Goal: Check status: Check status

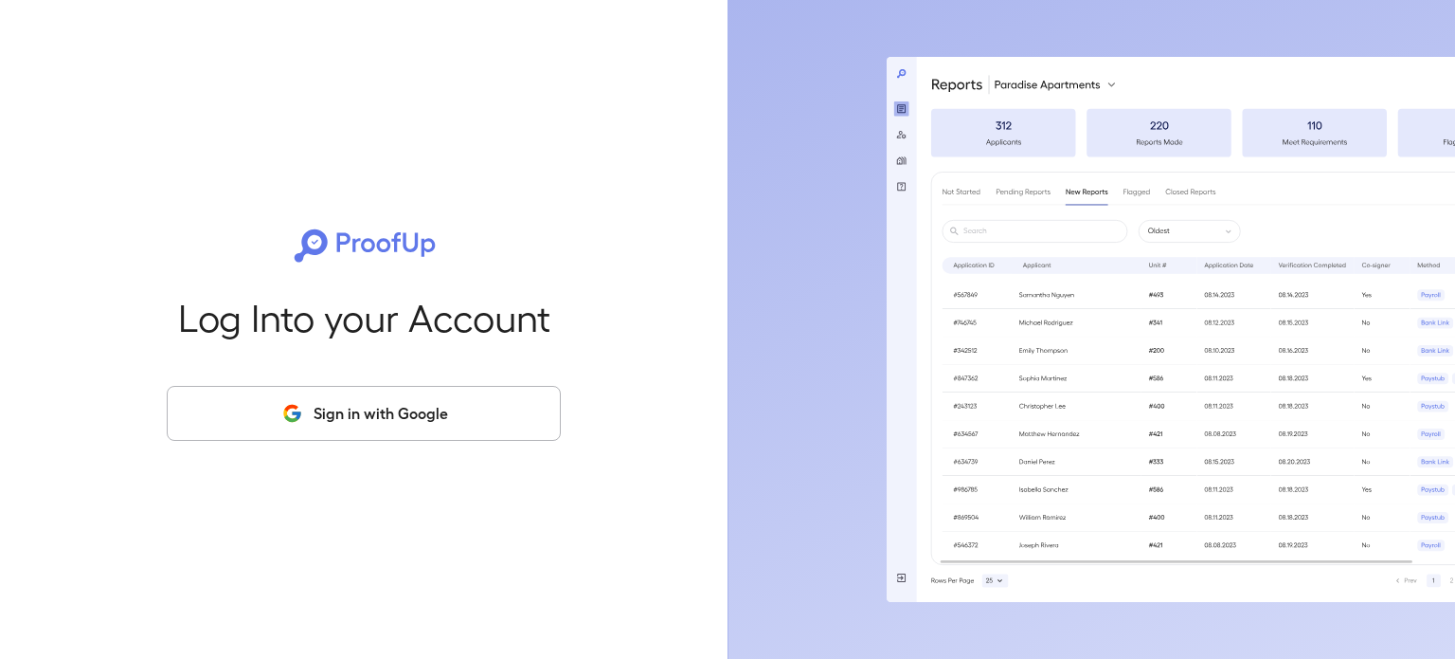
drag, startPoint x: 346, startPoint y: 419, endPoint x: 356, endPoint y: 415, distance: 11.1
click at [347, 419] on button "Sign in with Google" at bounding box center [364, 413] width 394 height 55
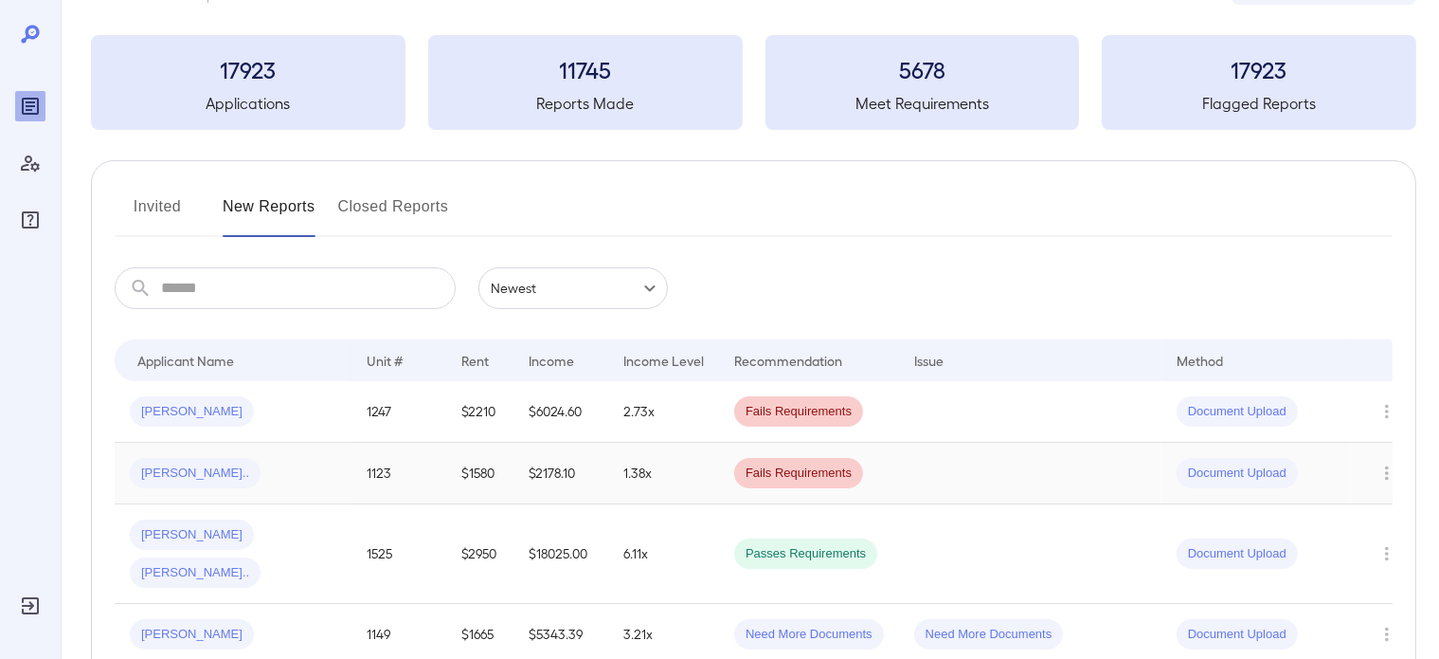
scroll to position [95, 0]
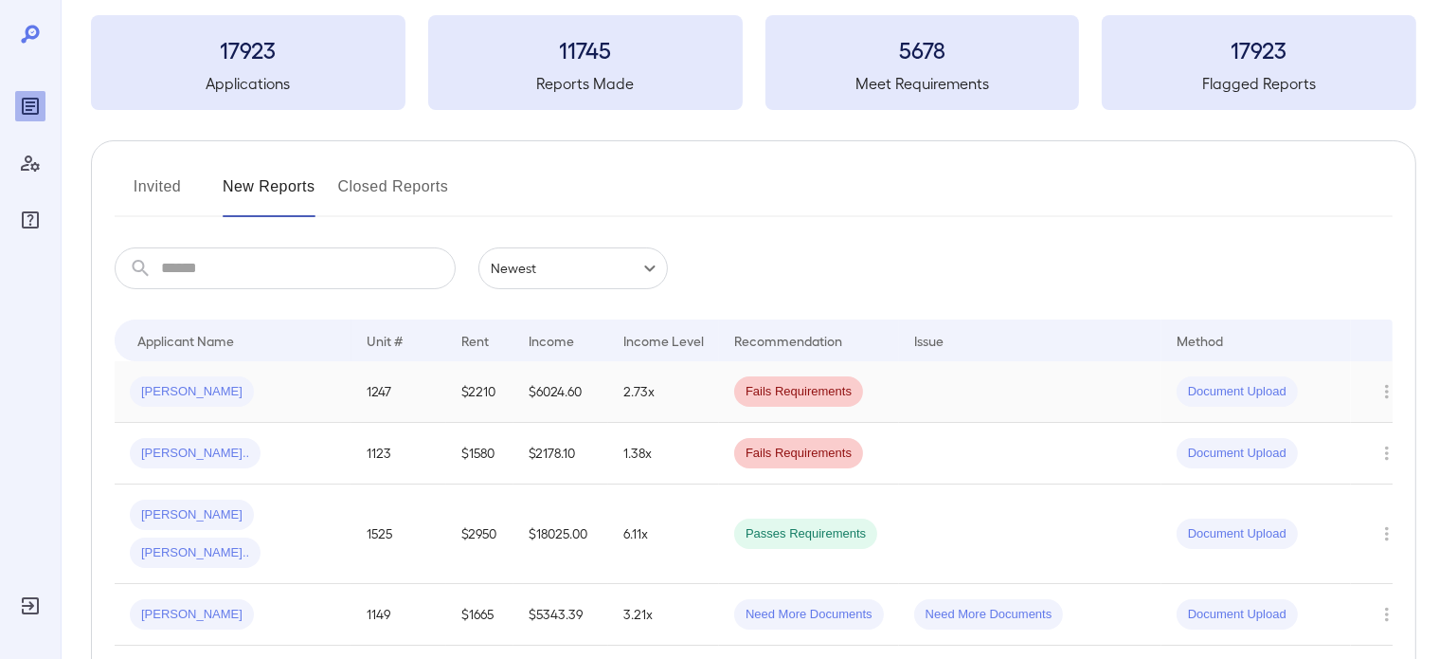
click at [189, 388] on span "[PERSON_NAME]" at bounding box center [192, 392] width 124 height 18
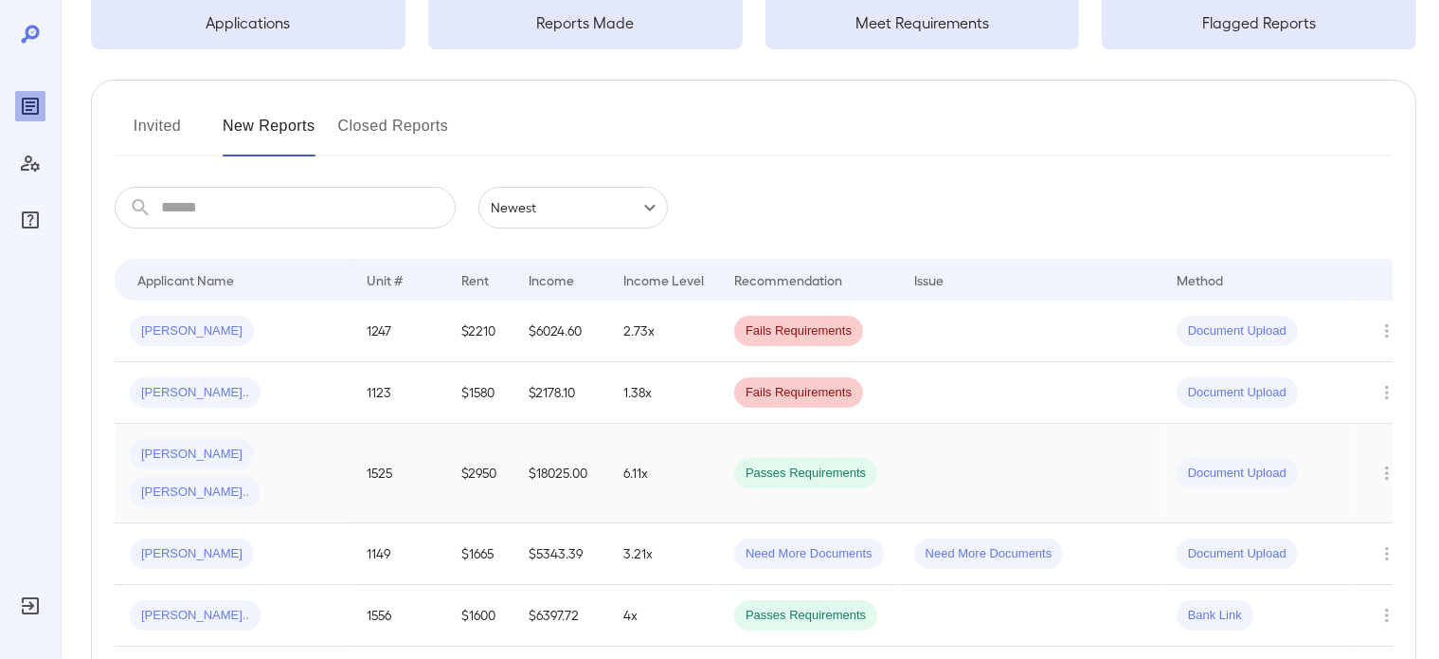
scroll to position [190, 0]
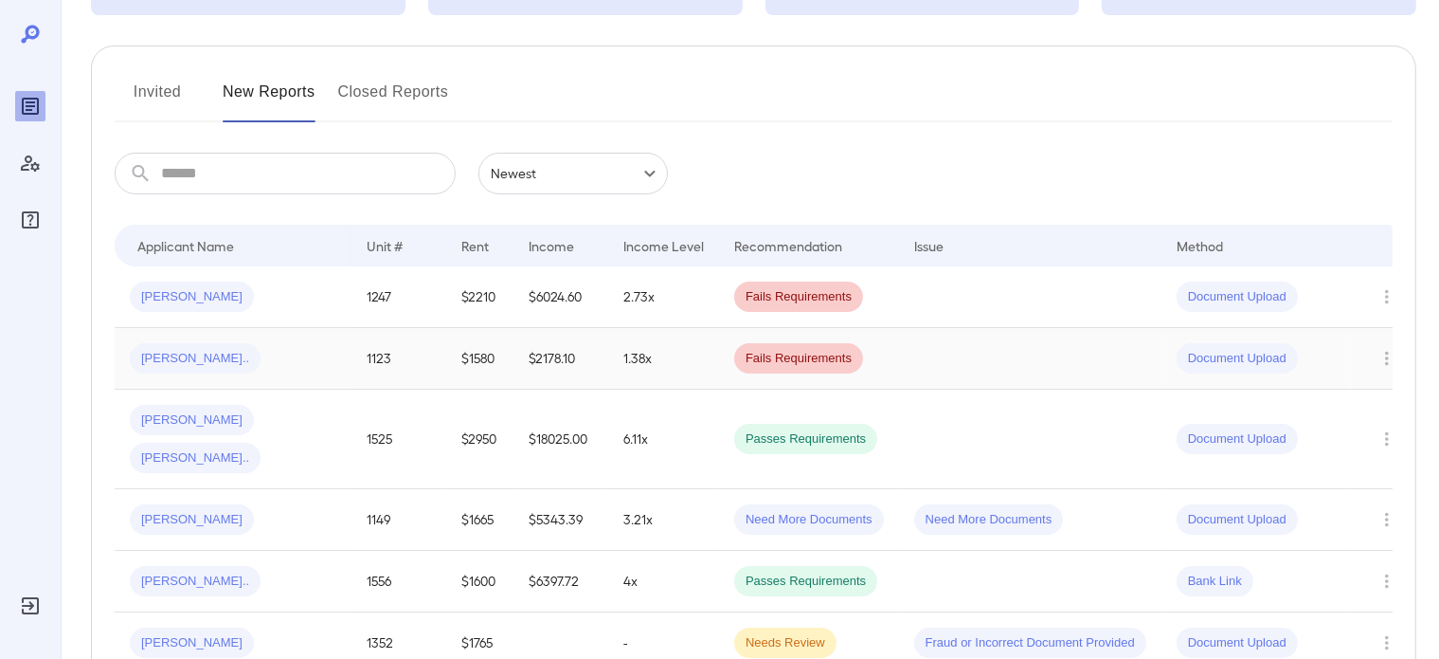
click at [273, 362] on div "[PERSON_NAME].." at bounding box center [233, 358] width 207 height 30
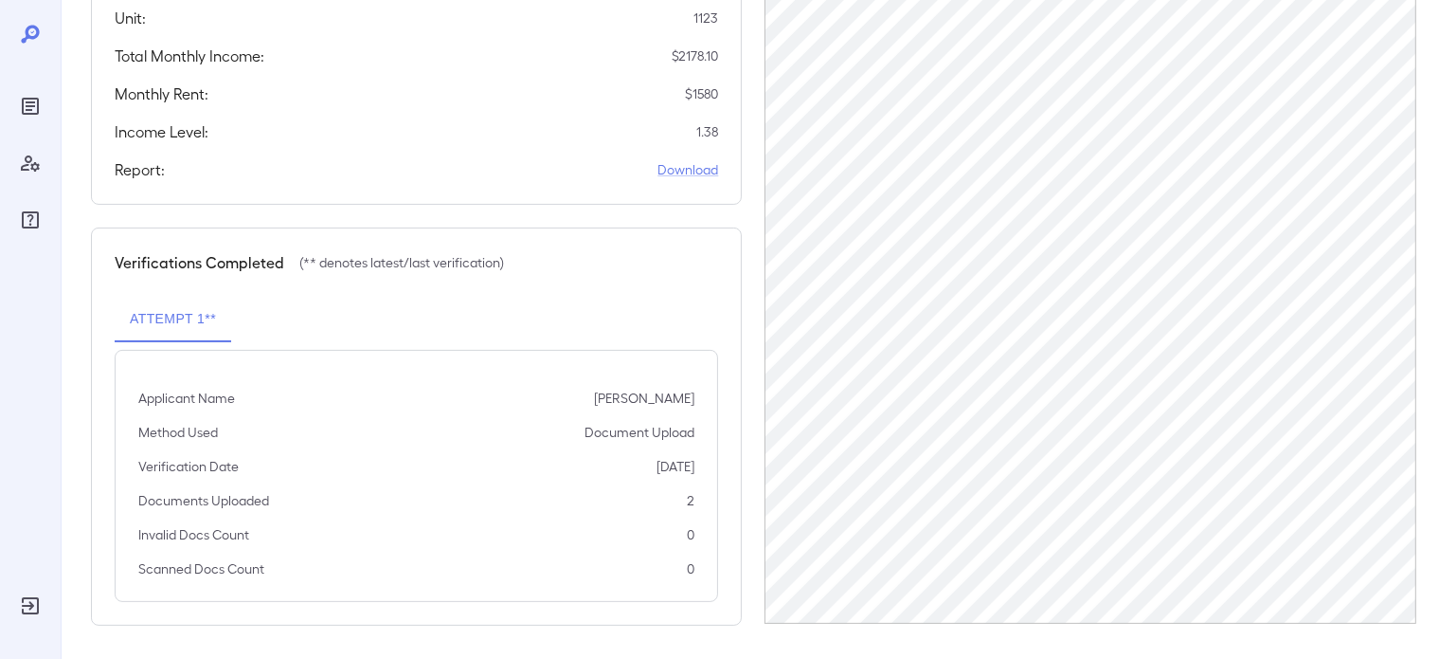
scroll to position [393, 0]
